Goal: Browse casually

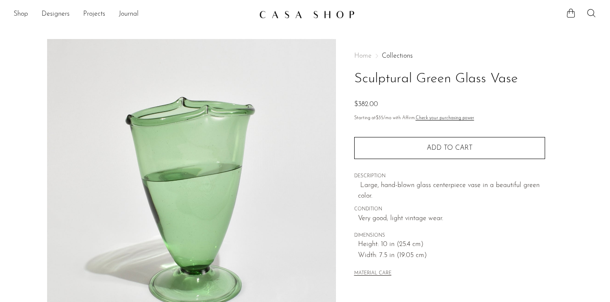
click at [287, 8] on link at bounding box center [305, 14] width 92 height 15
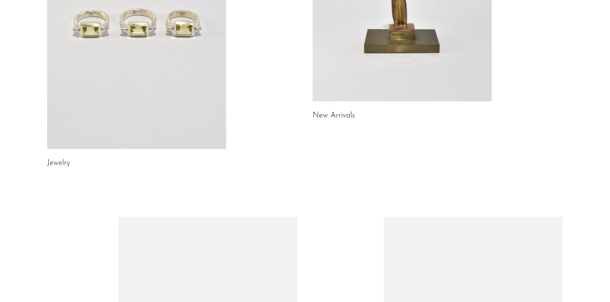
scroll to position [160, 0]
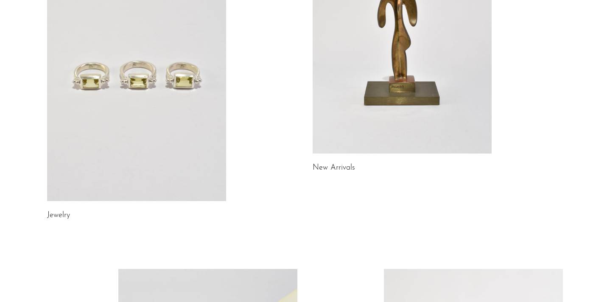
click at [223, 106] on link at bounding box center [136, 75] width 179 height 251
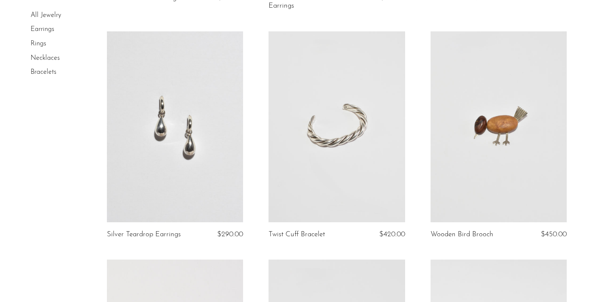
scroll to position [977, 0]
